Goal: Task Accomplishment & Management: Use online tool/utility

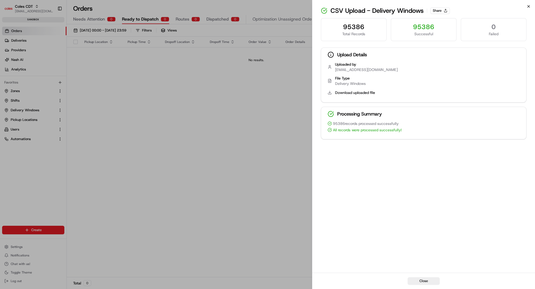
click at [528, 6] on icon "button" at bounding box center [529, 6] width 4 height 4
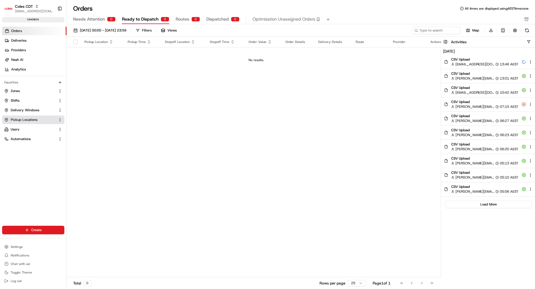
click at [12, 118] on span "Pickup Locations" at bounding box center [24, 120] width 27 height 5
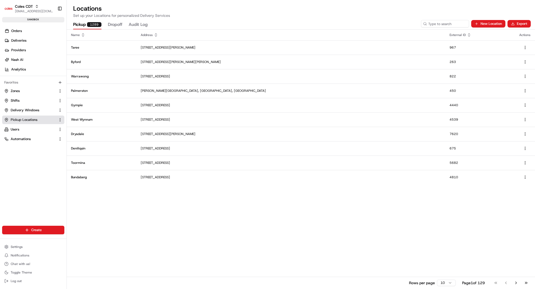
click at [30, 120] on span "Pickup Locations" at bounding box center [24, 120] width 27 height 5
click at [528, 26] on button "Export" at bounding box center [519, 23] width 23 height 7
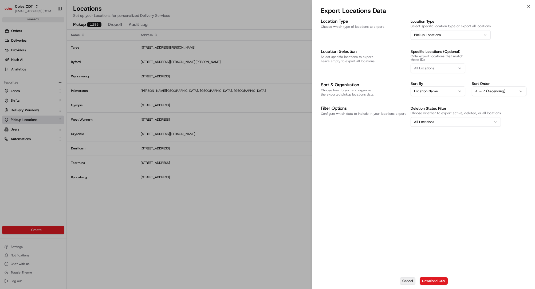
click at [401, 281] on button "Cancel" at bounding box center [407, 281] width 15 height 7
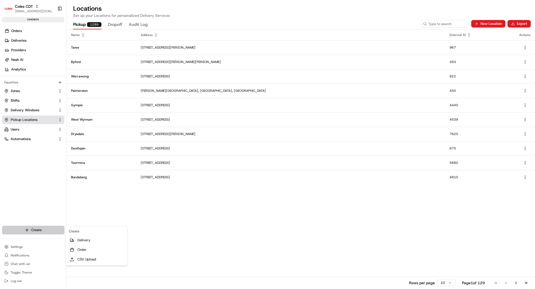
click at [25, 231] on html "Coles CDT srisudha.kurnool@coles.com.au Toggle Sidebar sandbox Orders Deliverie…" at bounding box center [267, 144] width 535 height 289
click at [85, 260] on link "CSV Upload" at bounding box center [97, 260] width 60 height 10
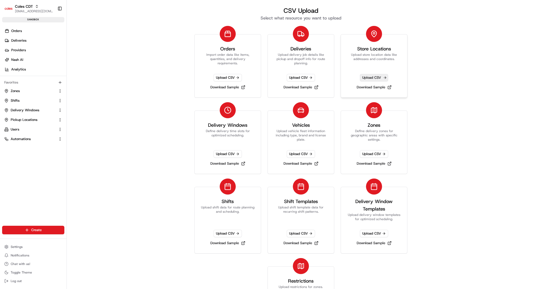
click at [370, 78] on span "Upload CSV" at bounding box center [374, 77] width 28 height 7
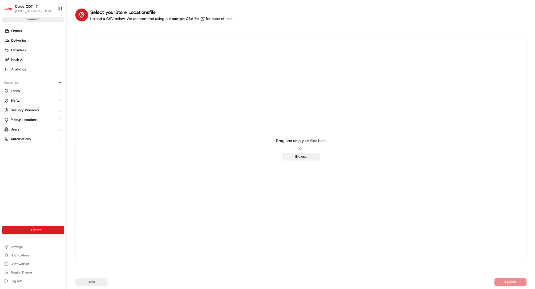
click at [300, 156] on button "Browse" at bounding box center [300, 156] width 37 height 7
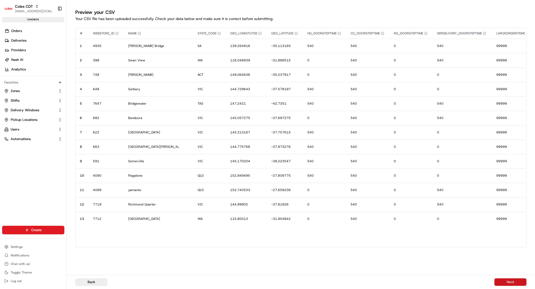
click at [506, 282] on button "Next" at bounding box center [511, 282] width 32 height 7
